Goal: Information Seeking & Learning: Learn about a topic

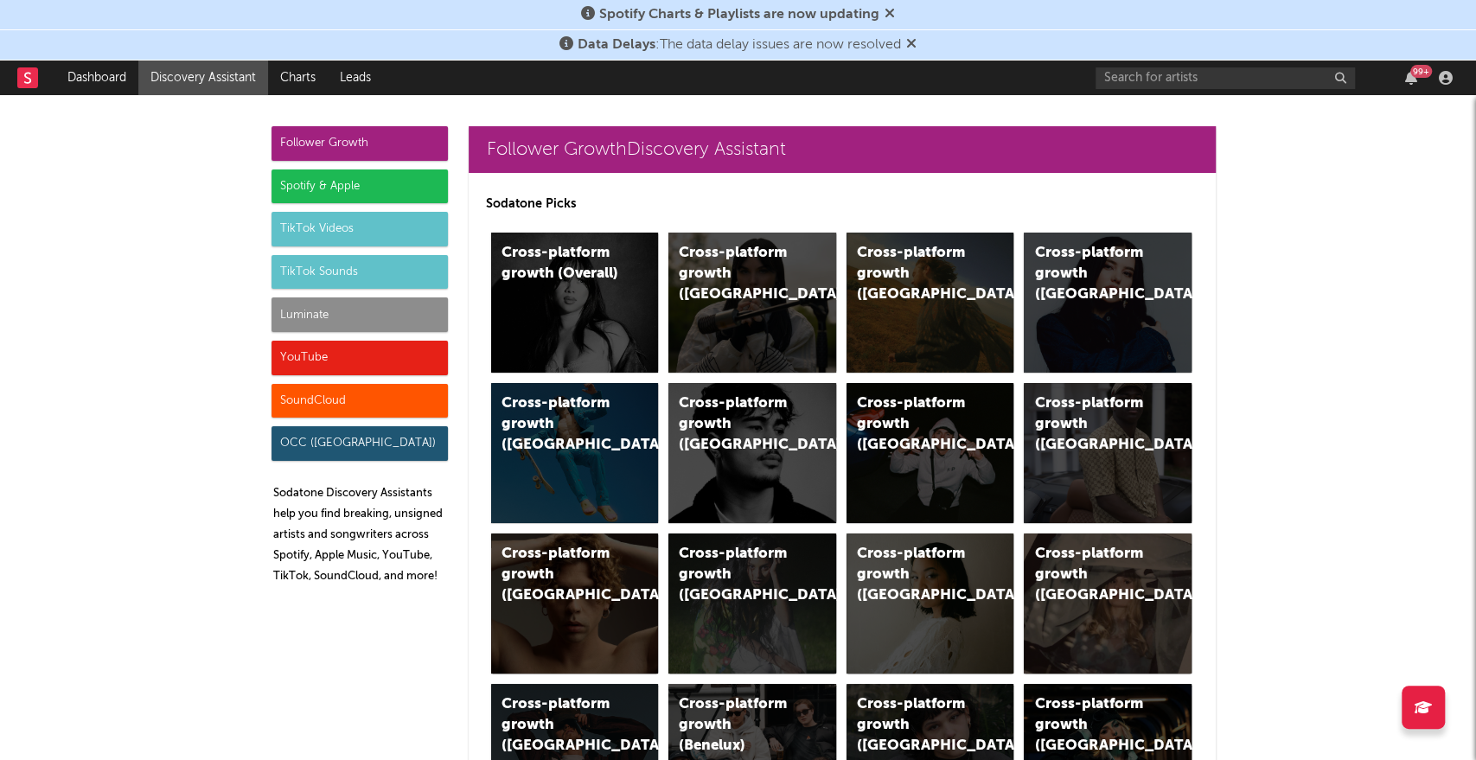
click at [912, 46] on icon at bounding box center [911, 43] width 10 height 14
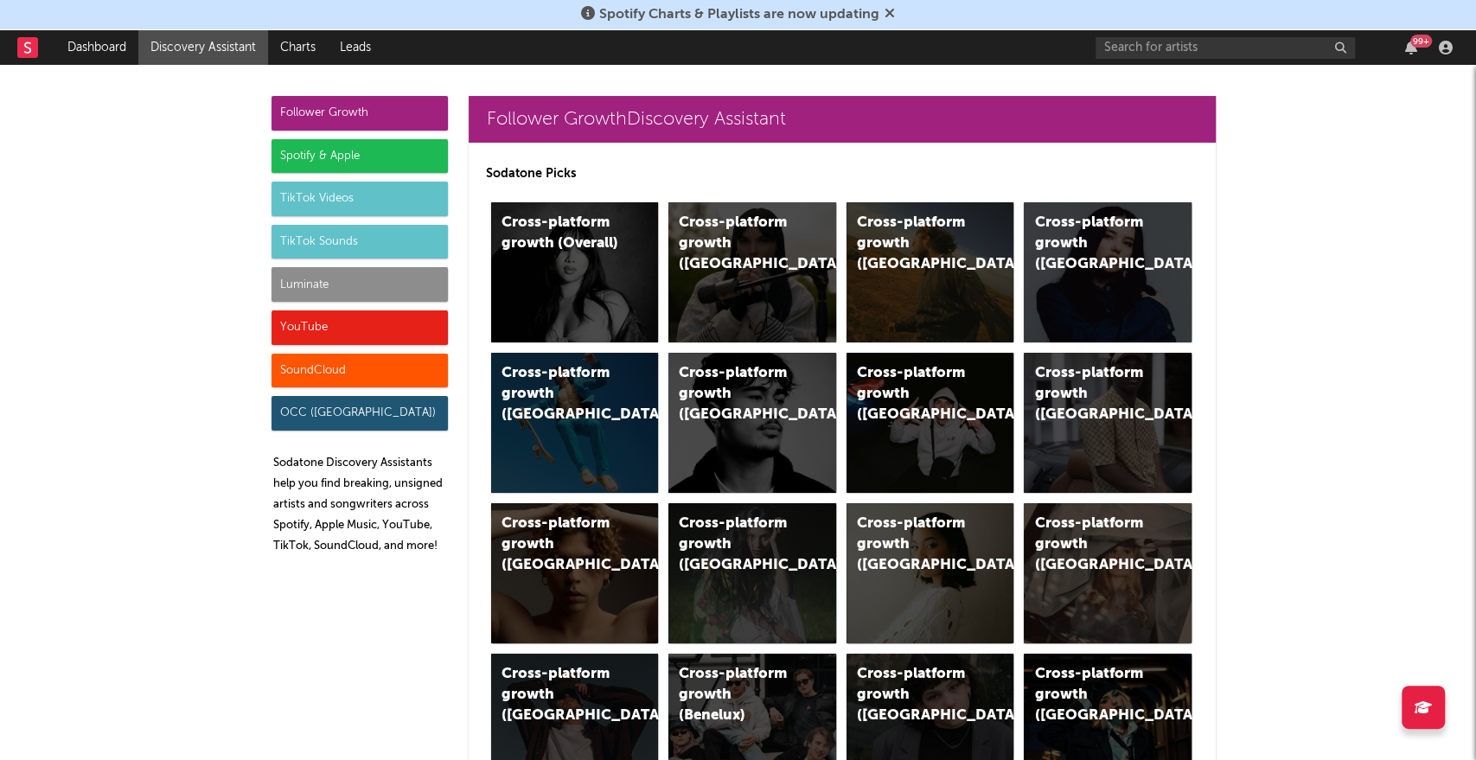
click at [889, 12] on icon at bounding box center [890, 13] width 10 height 14
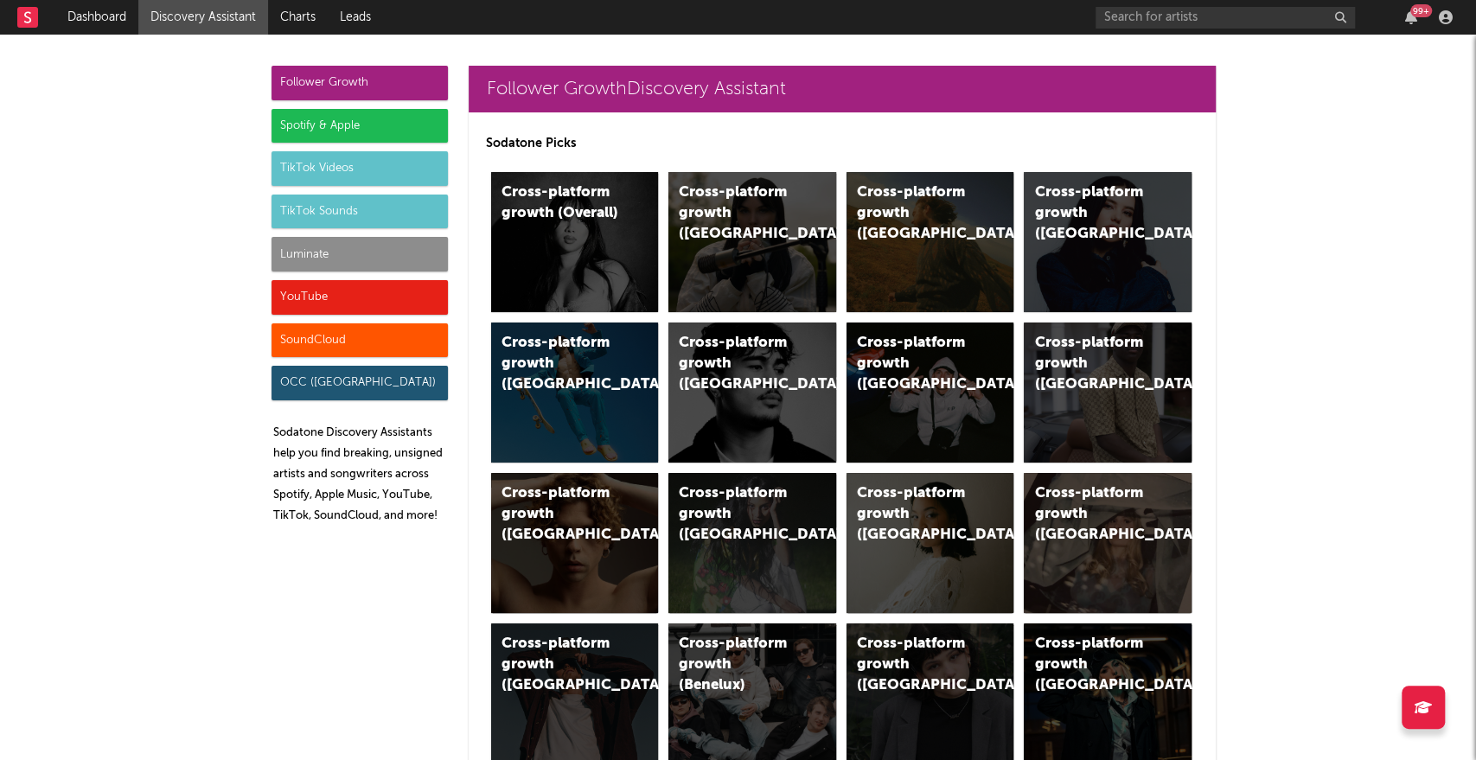
click at [1123, 29] on div "99 +" at bounding box center [1277, 17] width 363 height 35
click at [1122, 21] on input "text" at bounding box center [1225, 18] width 259 height 22
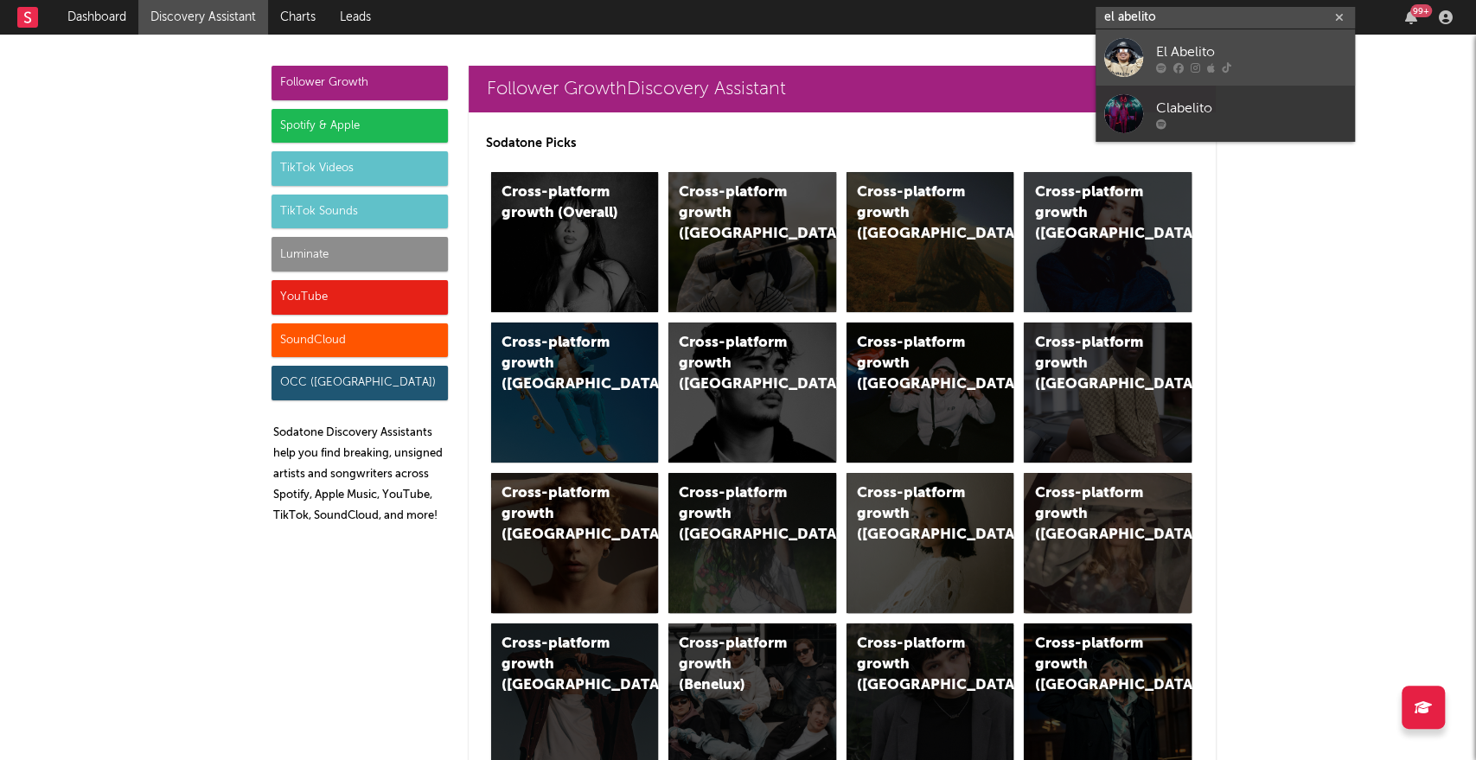
type input "el abelito"
click at [1116, 54] on div at bounding box center [1123, 57] width 39 height 39
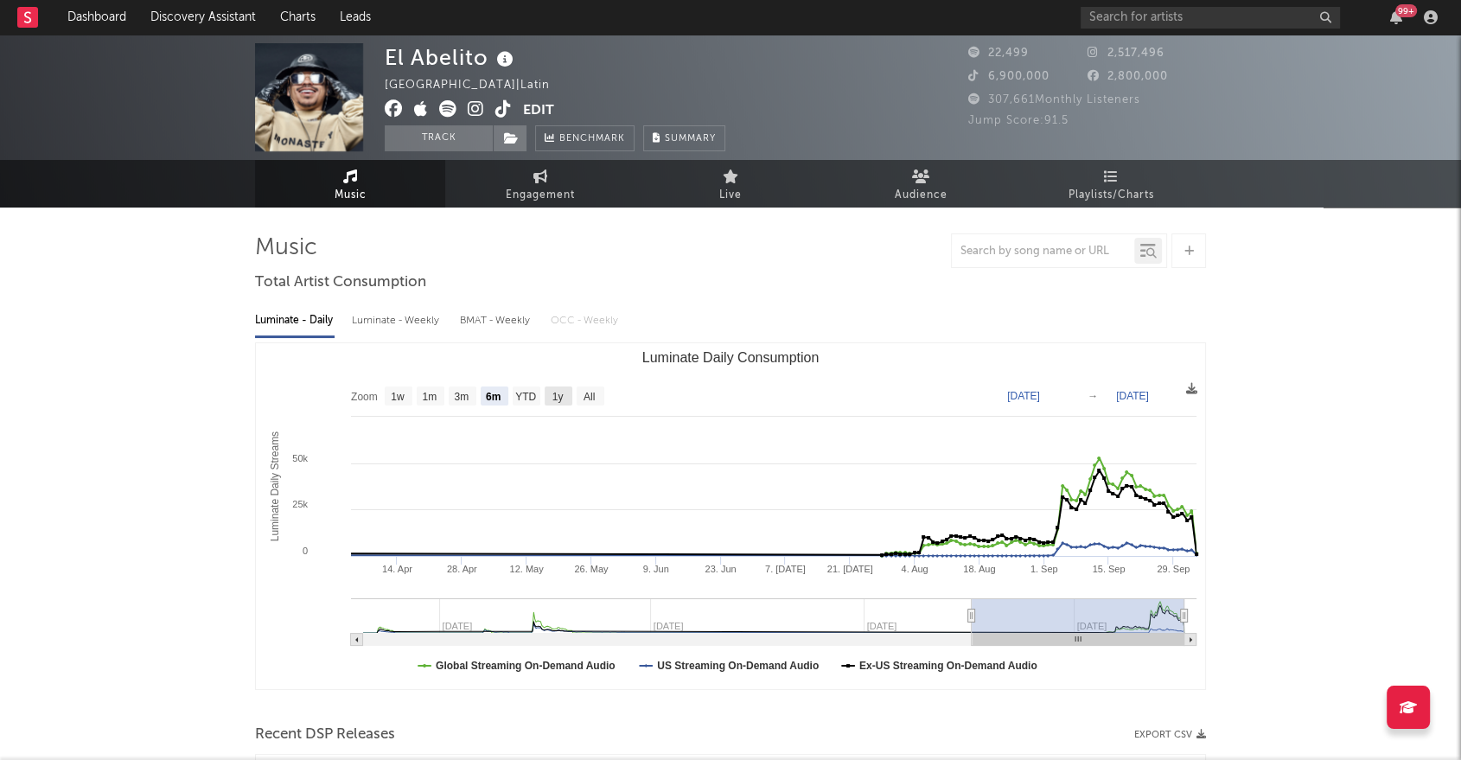
click at [557, 398] on text "1y" at bounding box center [558, 397] width 11 height 12
select select "1y"
type input "[DATE]"
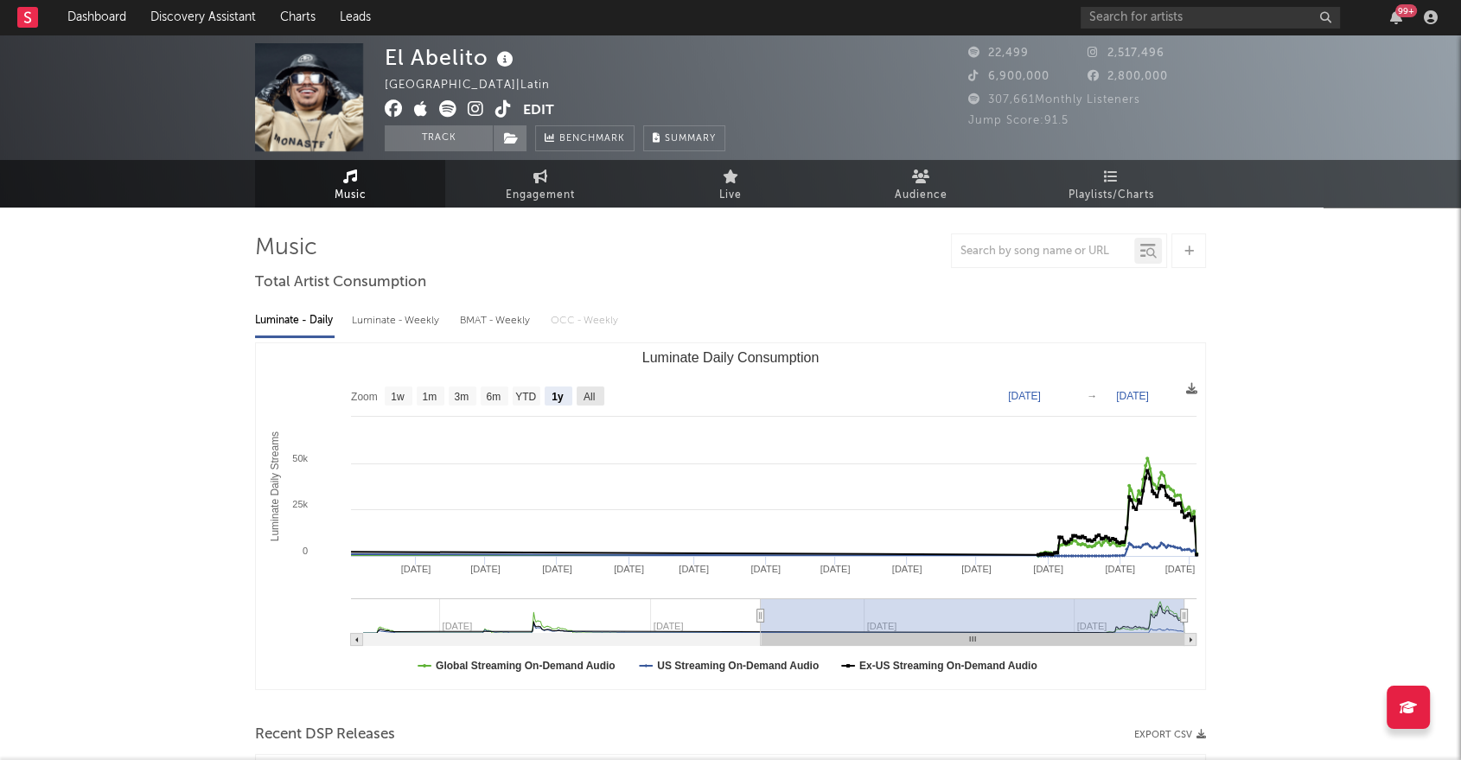
click at [587, 396] on text "All" at bounding box center [589, 397] width 11 height 12
select select "All"
type input "[DATE]"
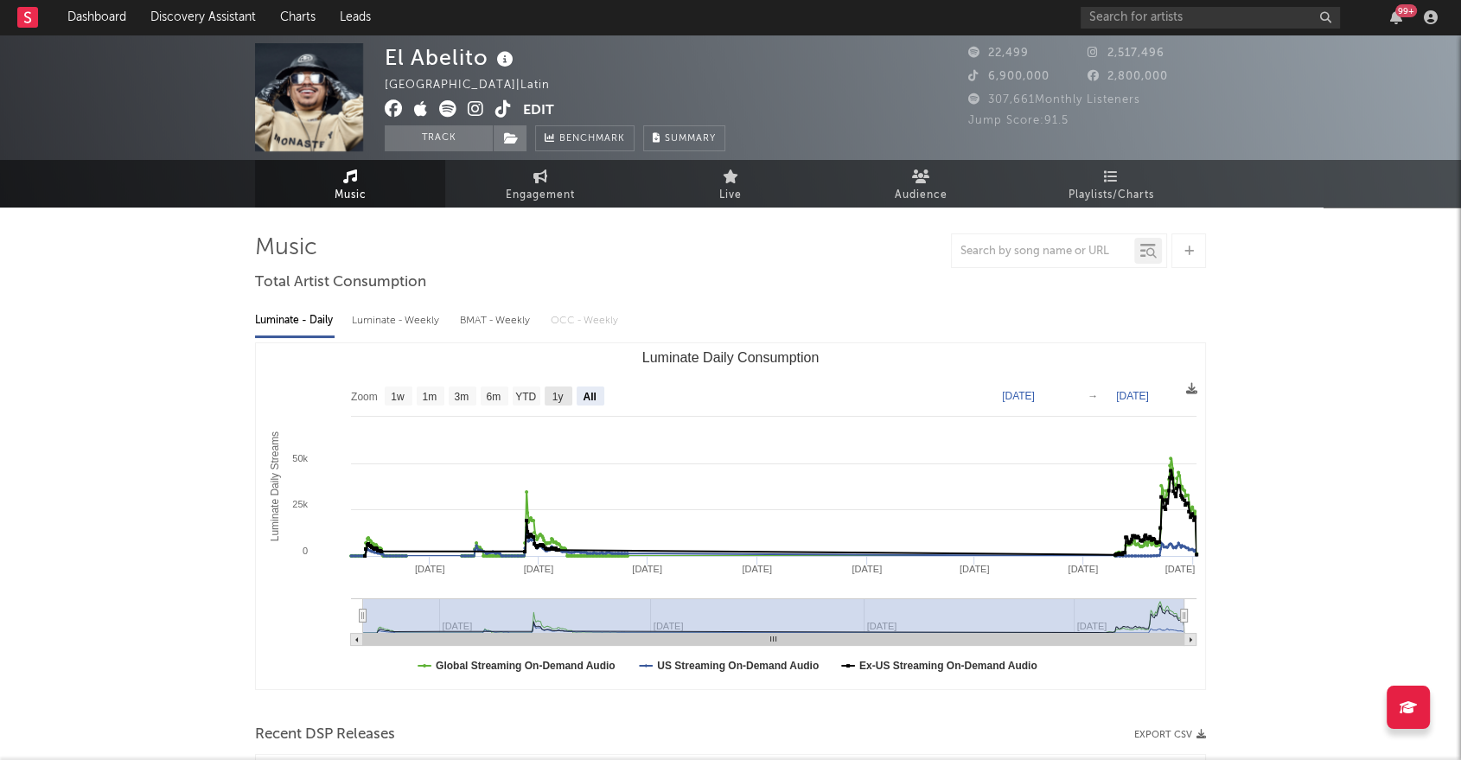
click at [554, 395] on text "1y" at bounding box center [558, 397] width 11 height 12
select select "1y"
type input "[DATE]"
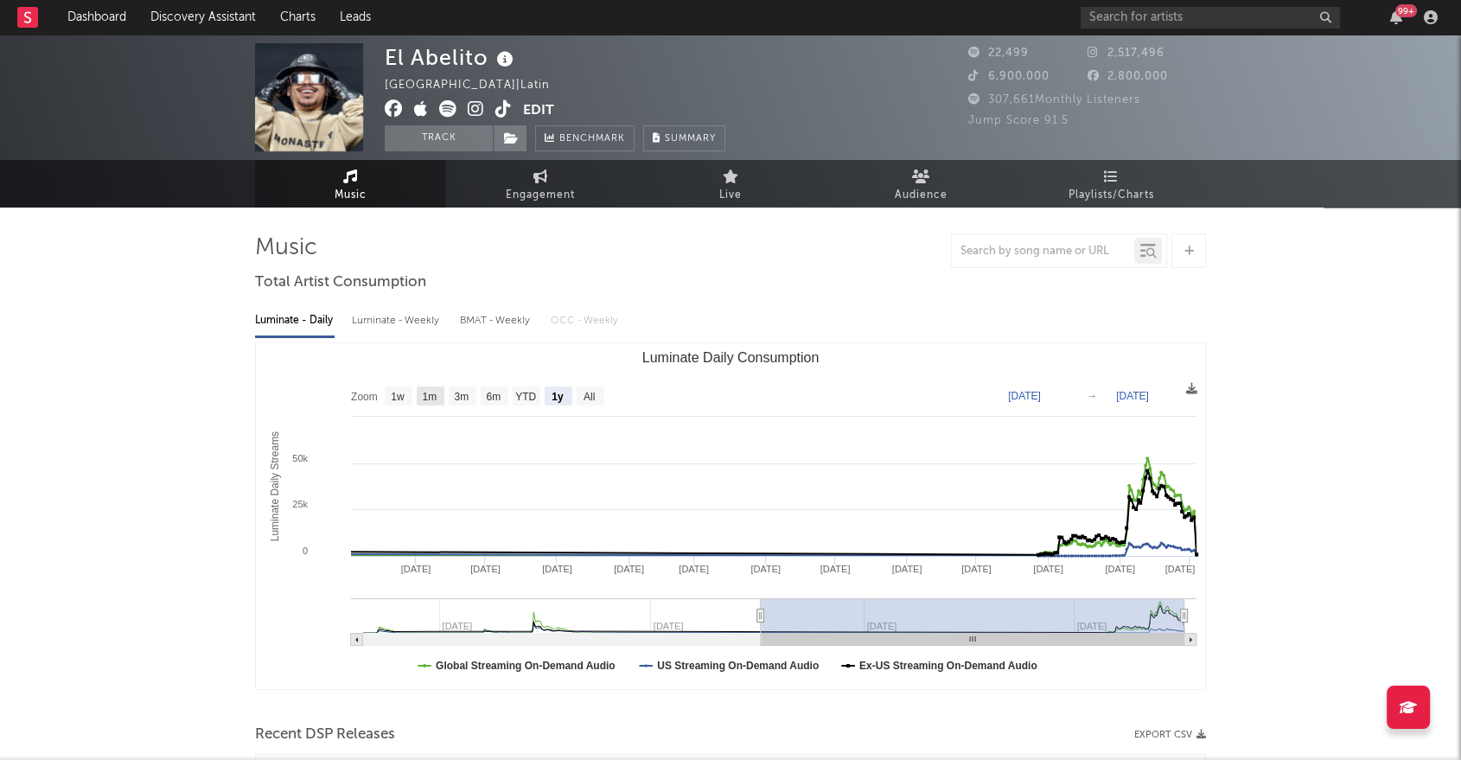
click at [429, 399] on text "1m" at bounding box center [429, 397] width 15 height 12
select select "1m"
type input "[DATE]"
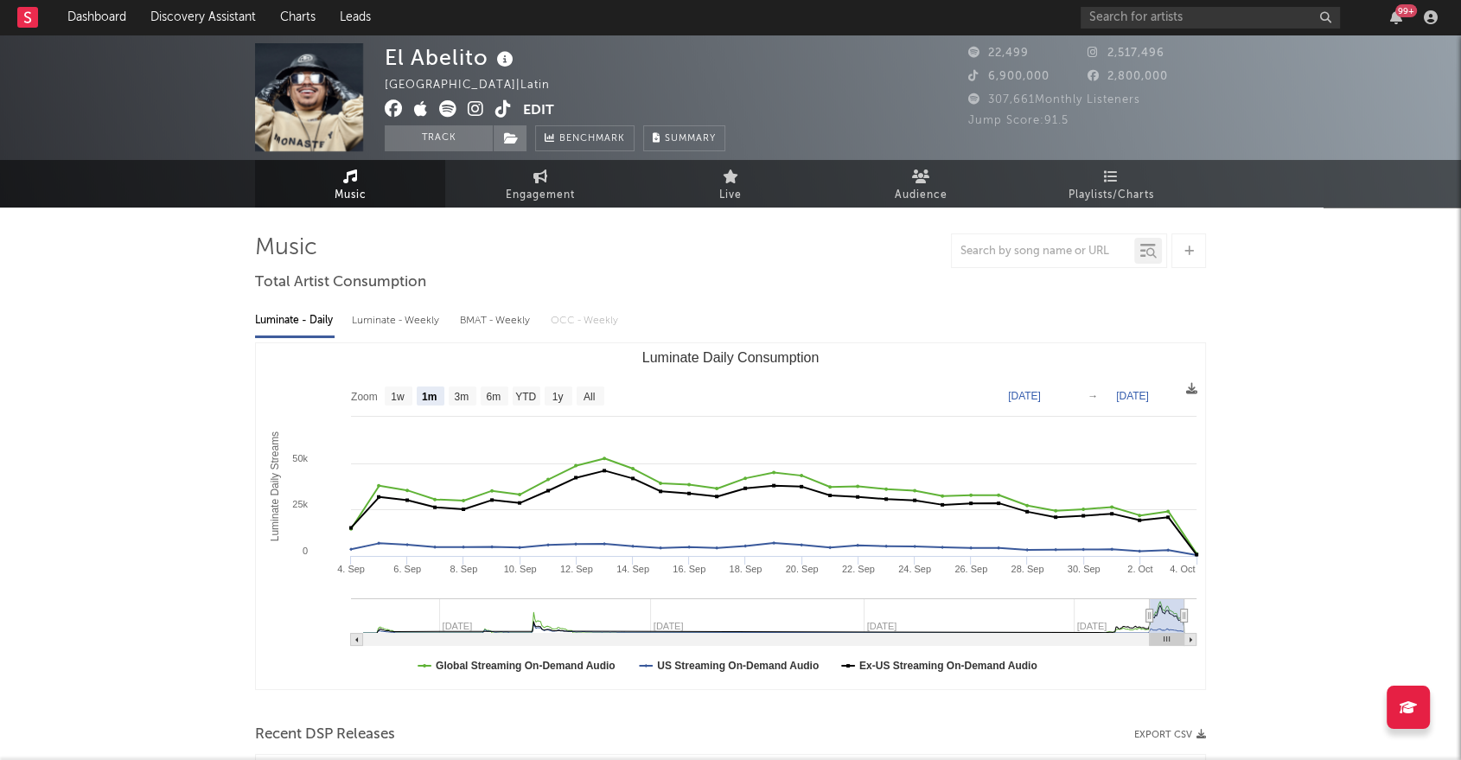
click at [482, 317] on div "BMAT - Weekly" at bounding box center [496, 320] width 73 height 29
select select "1w"
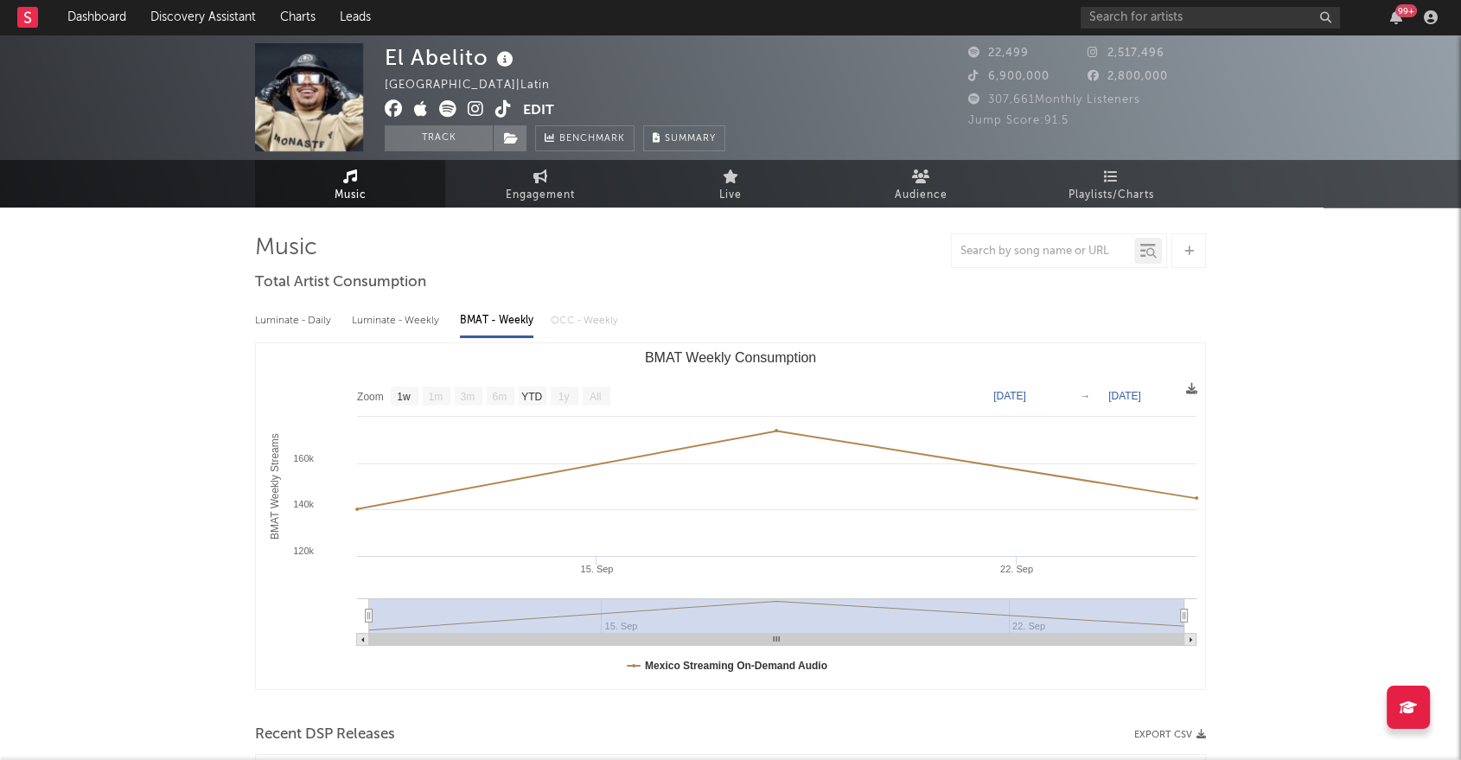
click at [390, 316] on div "Luminate - Weekly" at bounding box center [397, 320] width 91 height 29
select select "6m"
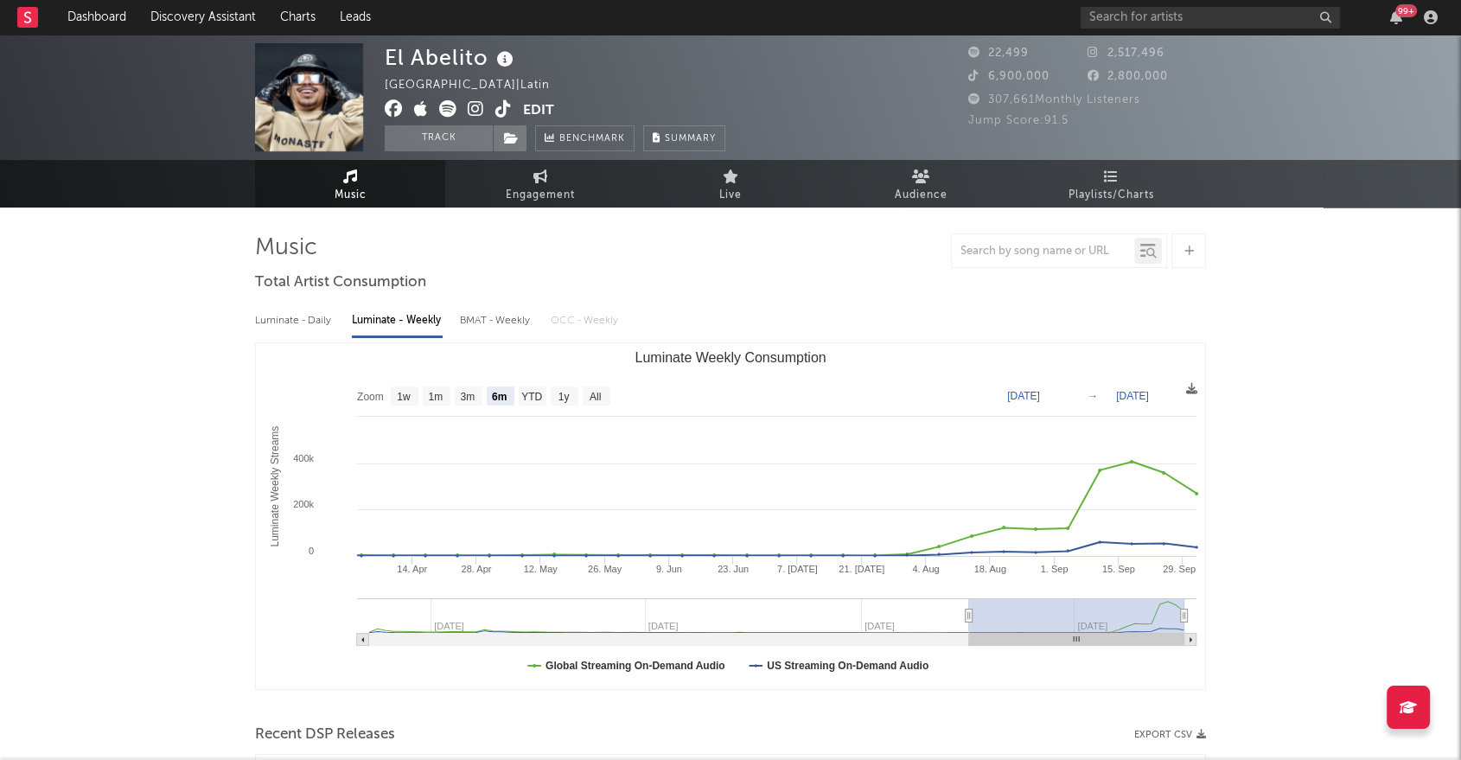
click at [293, 323] on div "Luminate - Daily" at bounding box center [295, 320] width 80 height 29
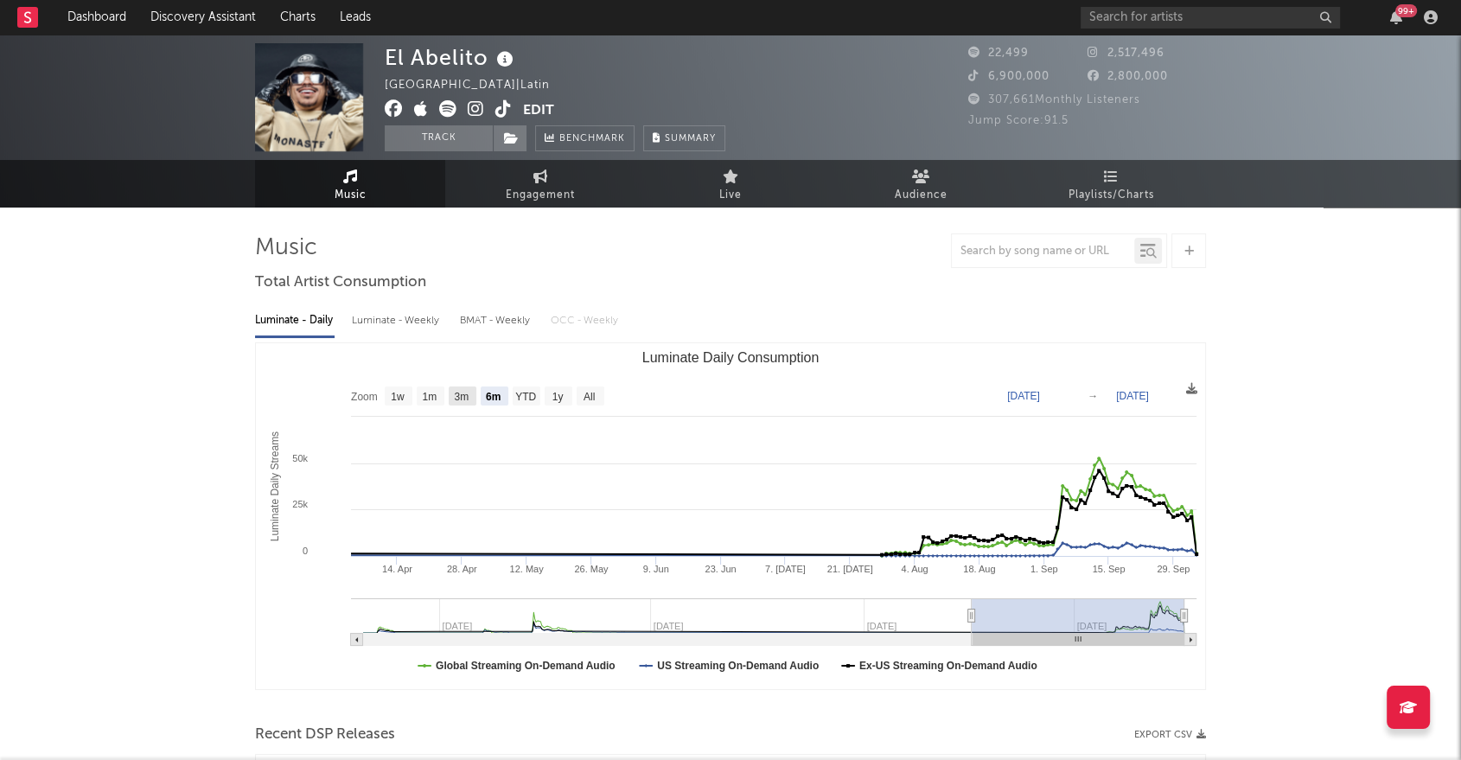
click at [454, 399] on text "3m" at bounding box center [461, 397] width 15 height 12
select select "3m"
type input "[DATE]"
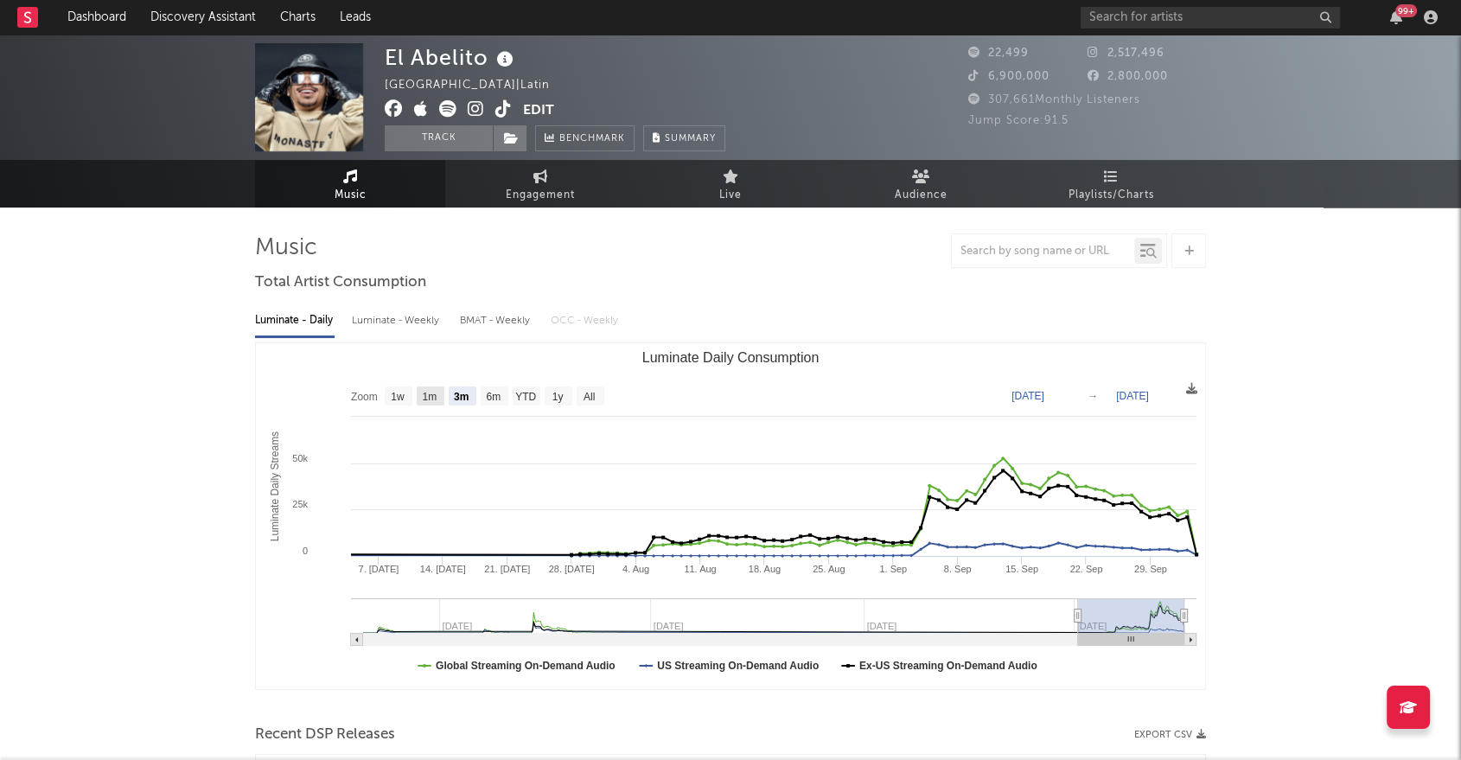
click at [440, 399] on rect "Luminate Daily Consumption" at bounding box center [431, 396] width 28 height 19
select select "1m"
type input "[DATE]"
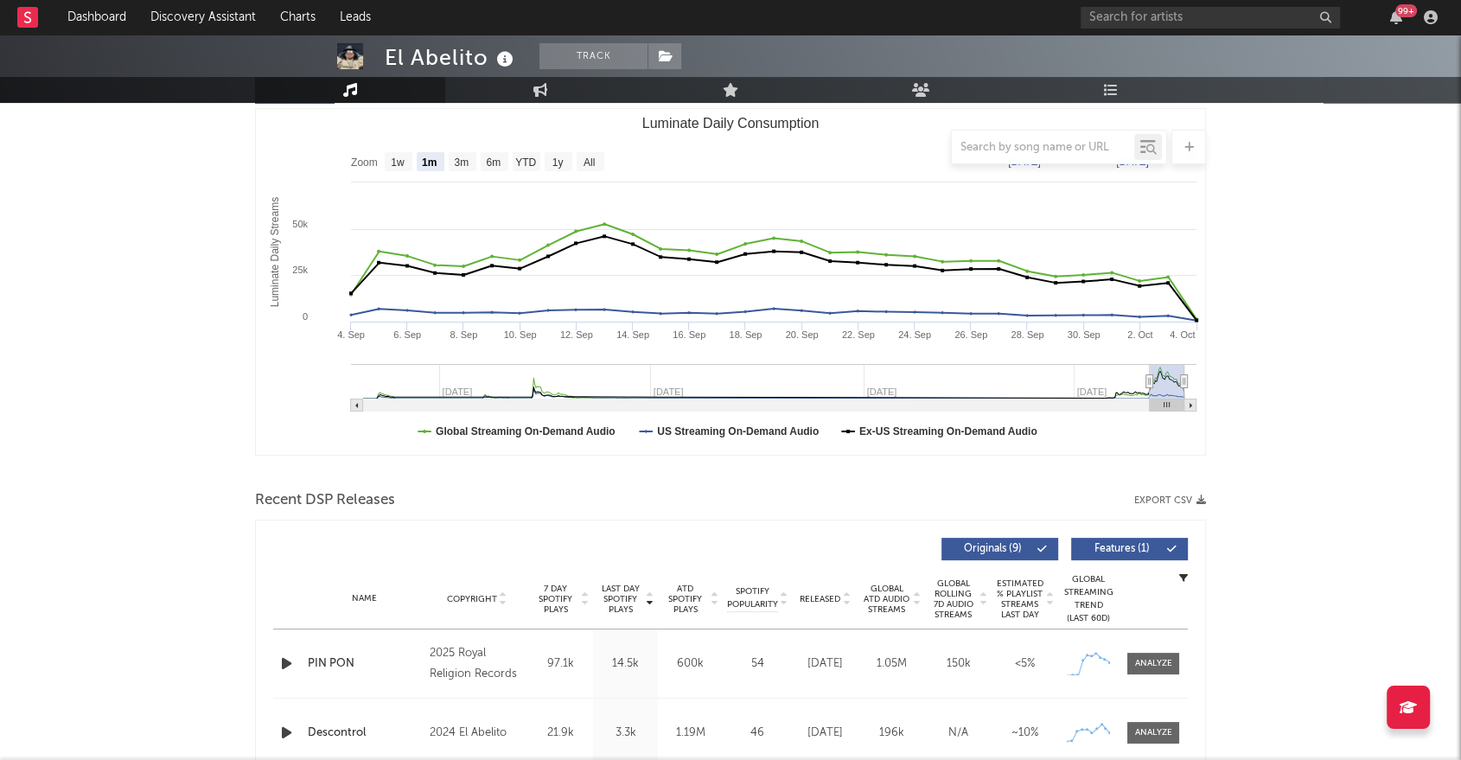
scroll to position [230, 0]
